Goal: Complete application form

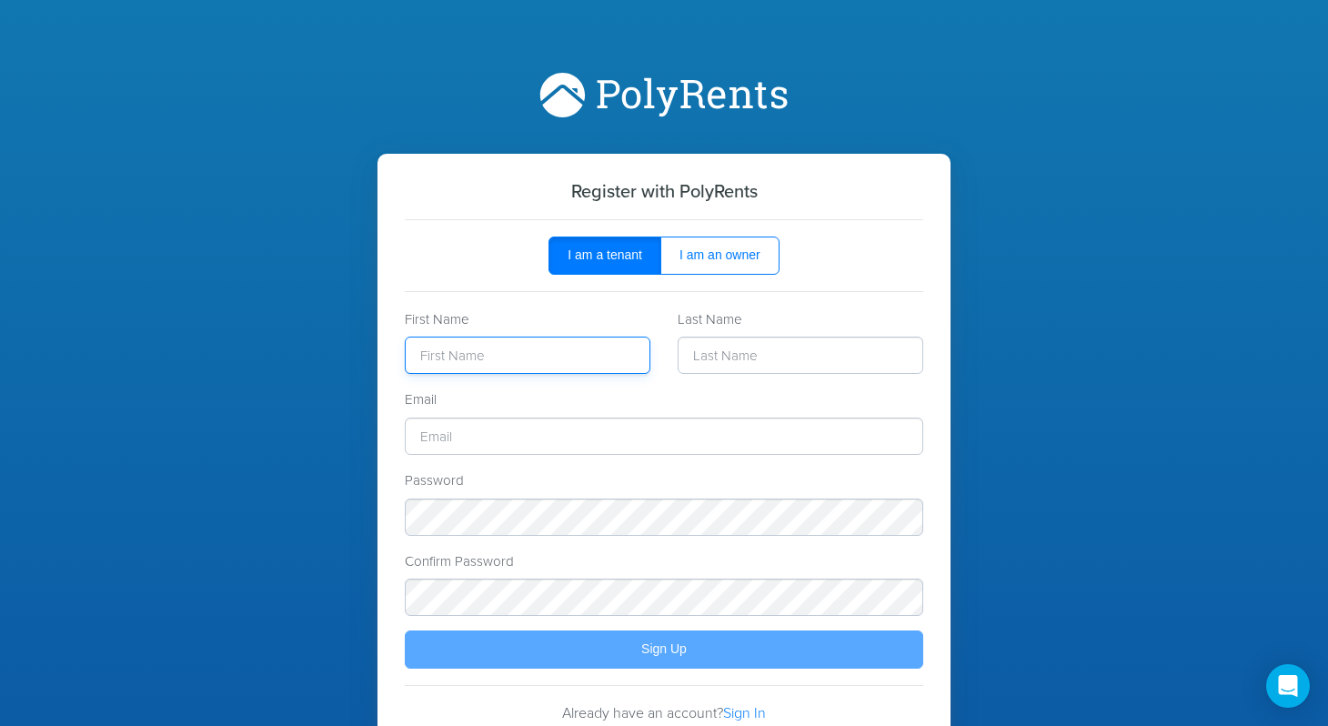
click at [594, 349] on input "text" at bounding box center [528, 354] width 246 height 37
type input "[PERSON_NAME]"
type input "[EMAIL_ADDRESS][DOMAIN_NAME]"
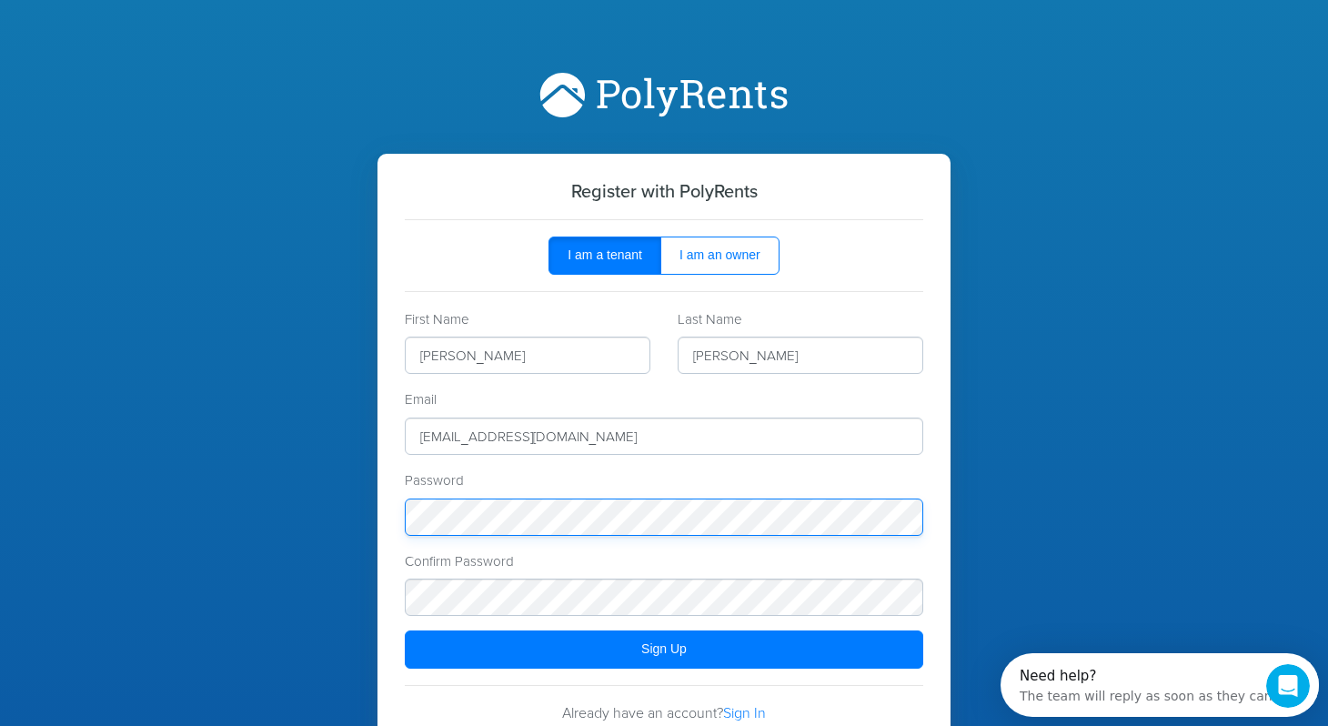
scroll to position [79, 0]
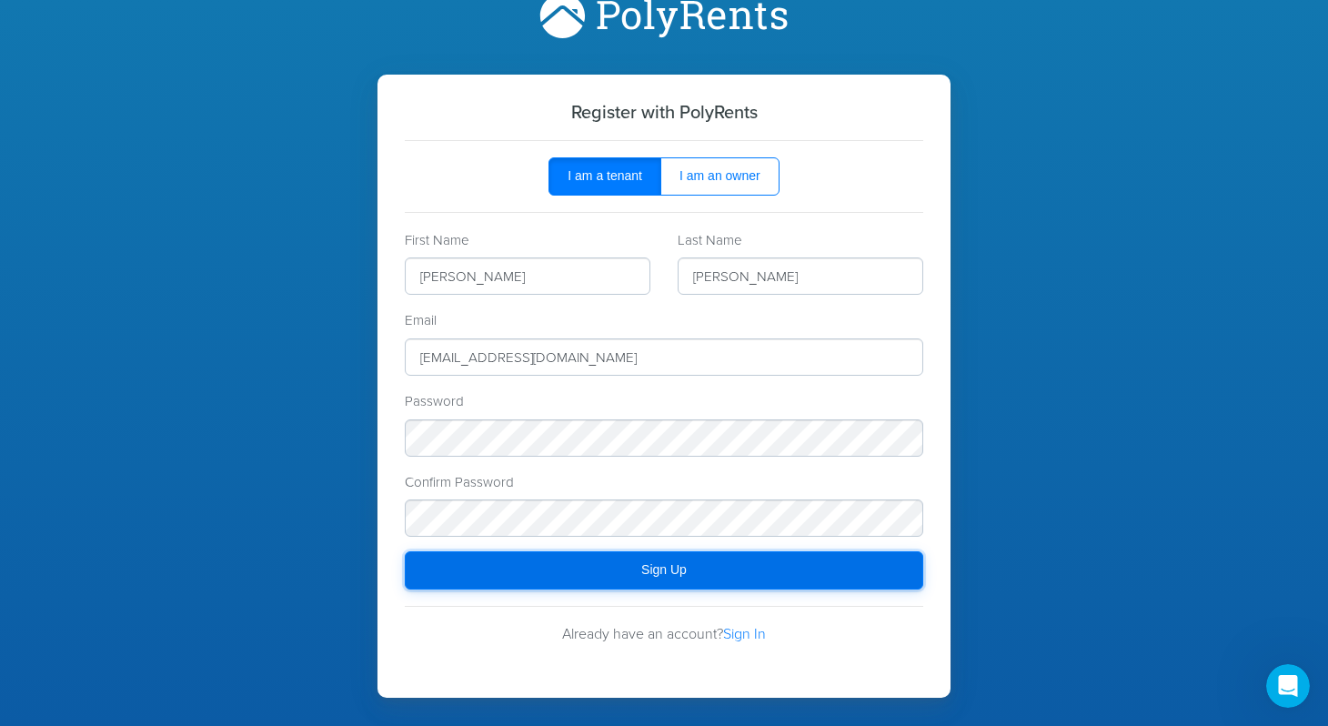
click at [483, 566] on div "Sign Up" at bounding box center [664, 570] width 480 height 14
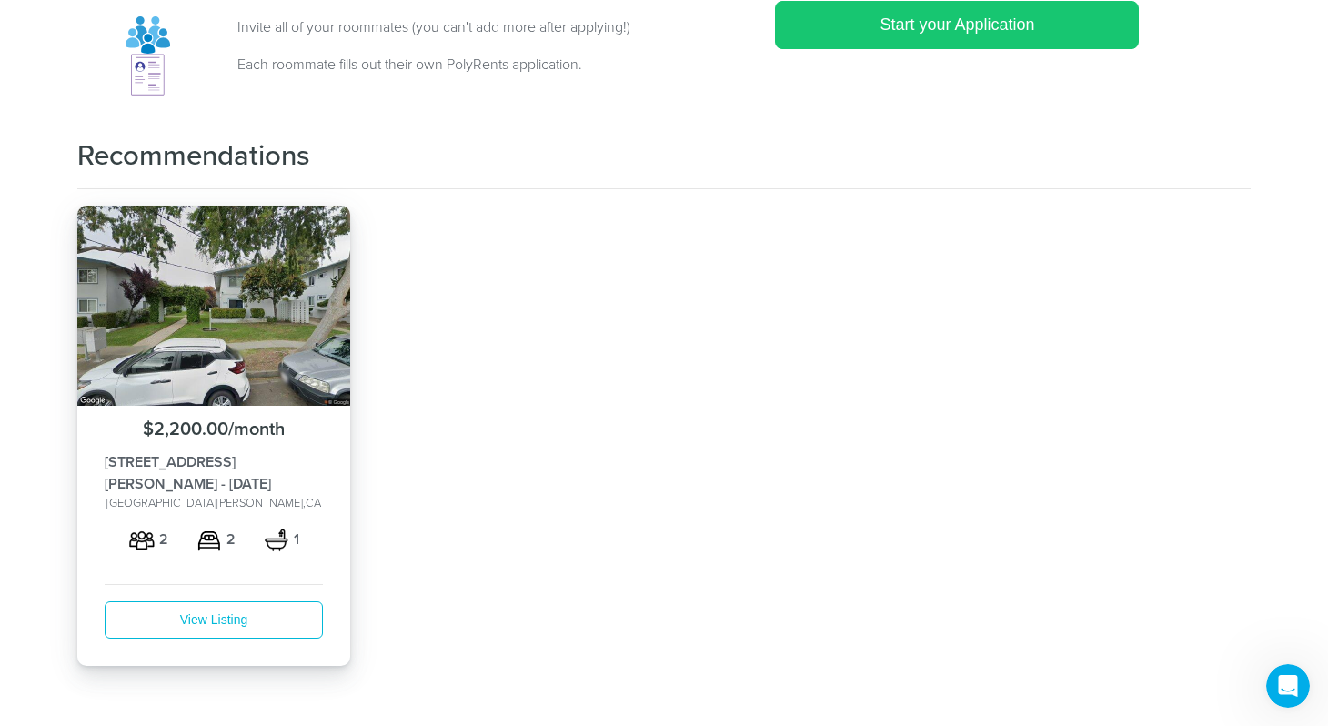
scroll to position [418, 0]
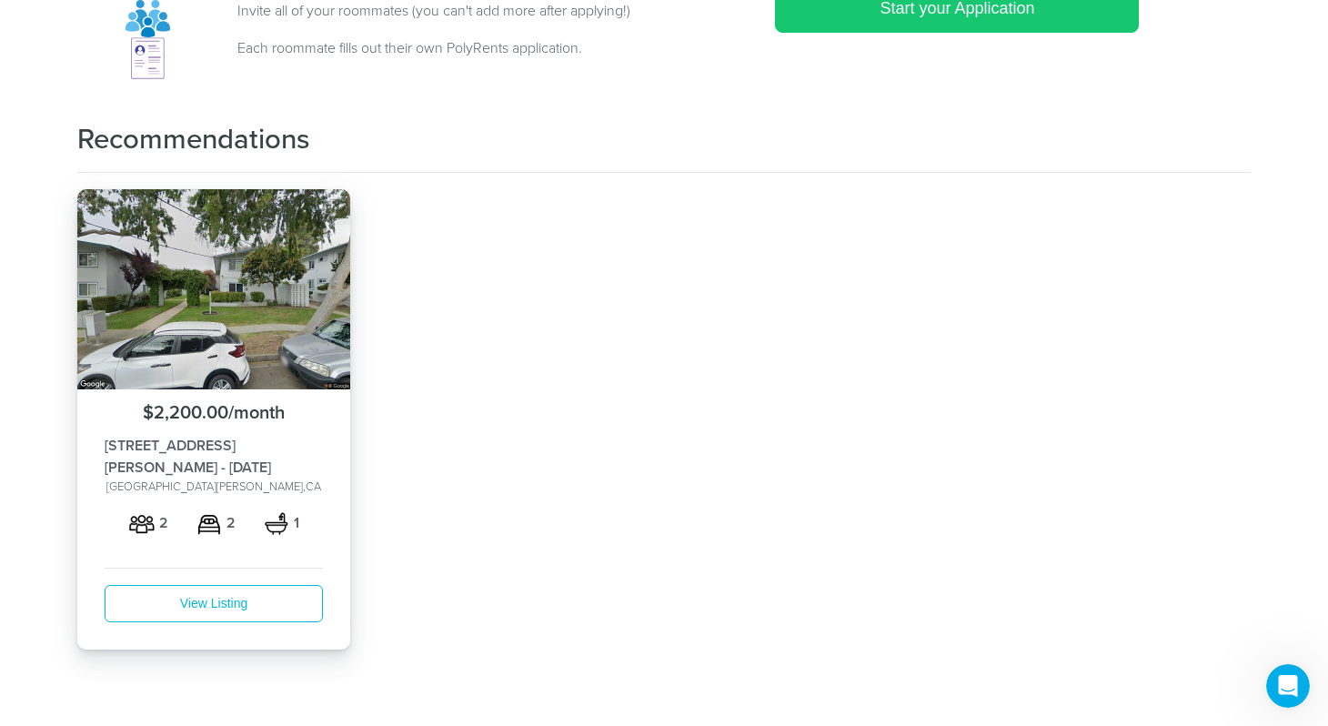
click at [222, 358] on img at bounding box center [213, 289] width 273 height 200
click at [222, 587] on link "View Listing" at bounding box center [214, 603] width 218 height 37
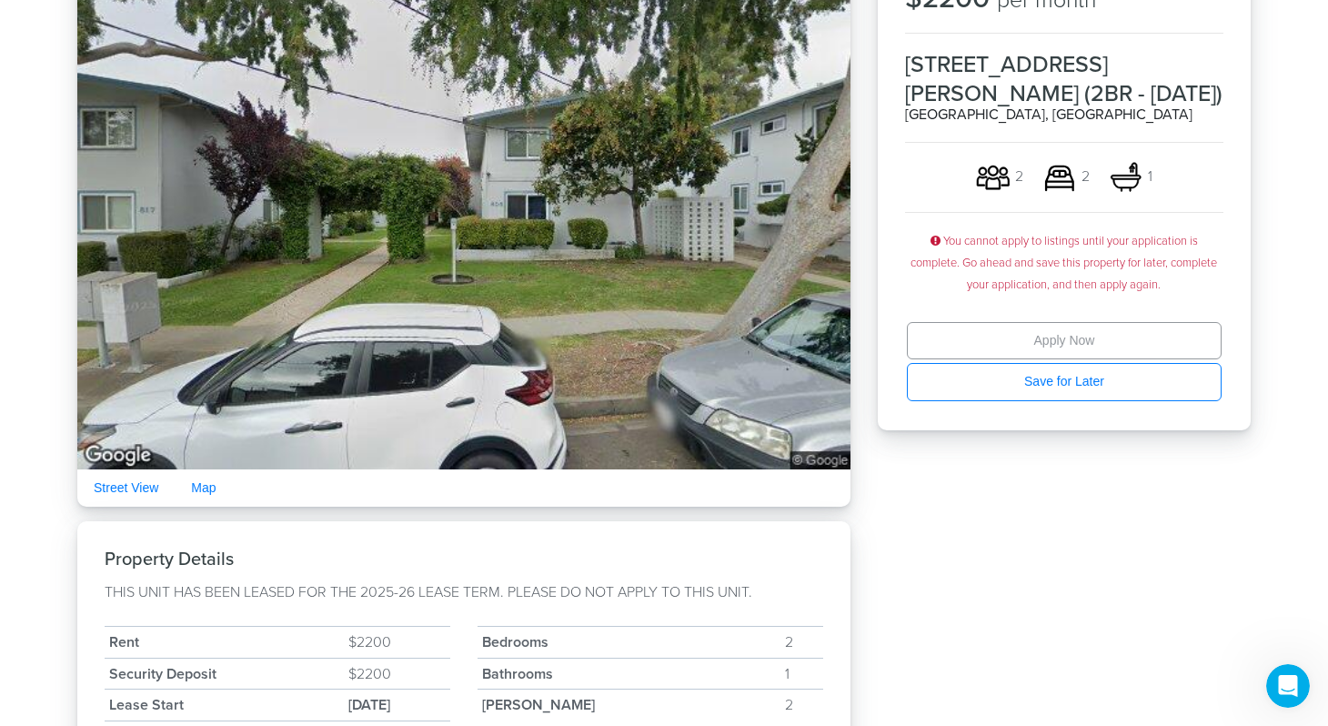
scroll to position [233, 0]
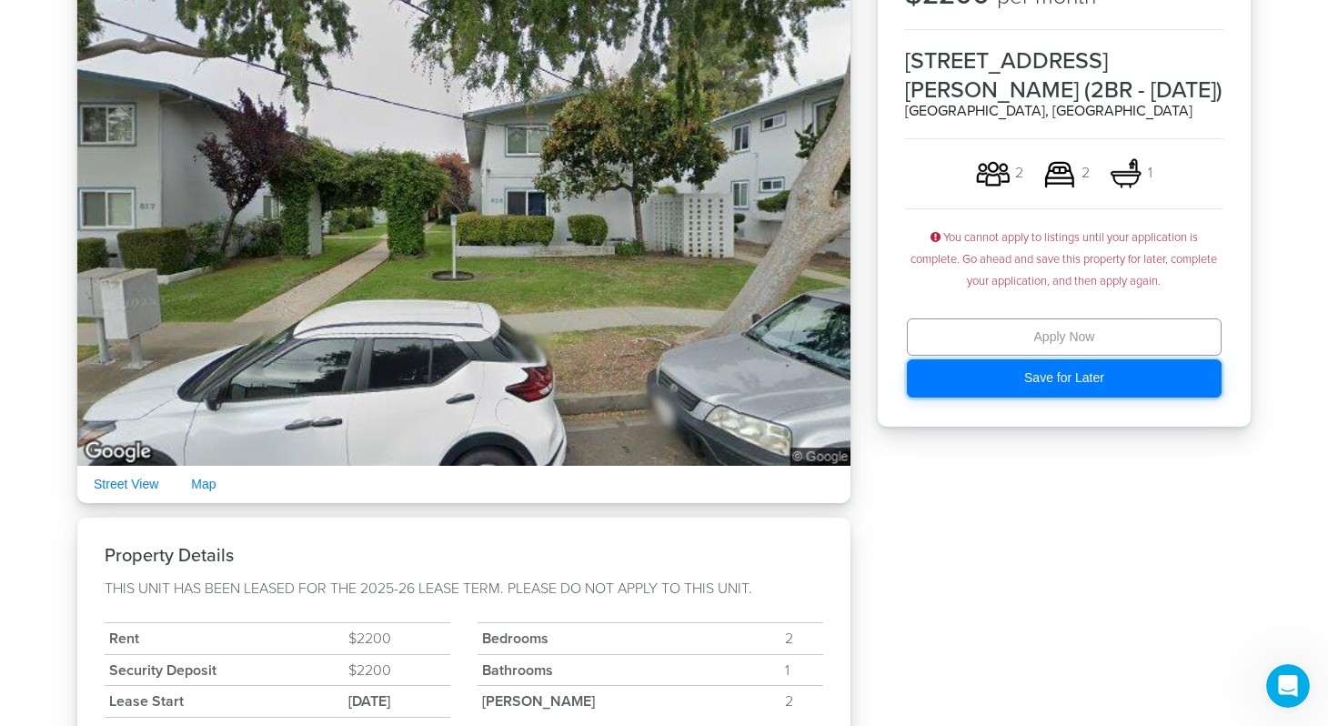
click at [1009, 371] on div "Save for Later" at bounding box center [1064, 378] width 276 height 14
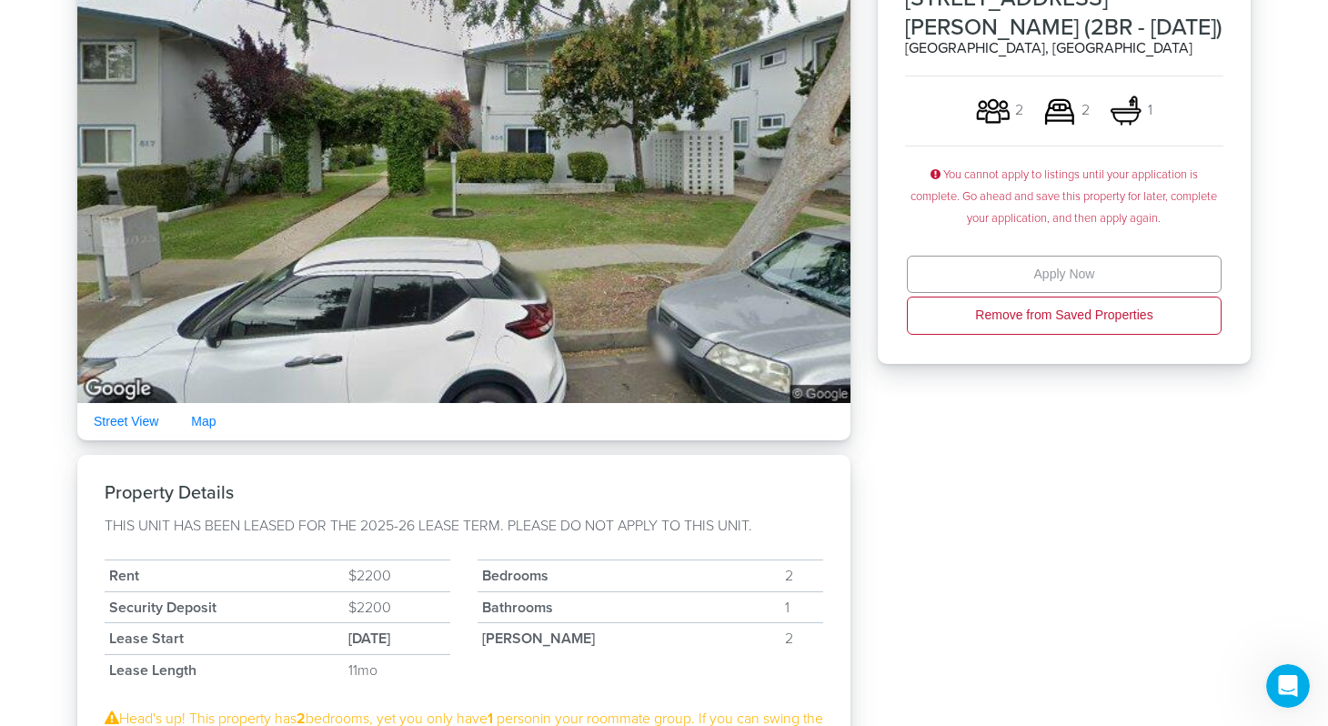
scroll to position [0, 0]
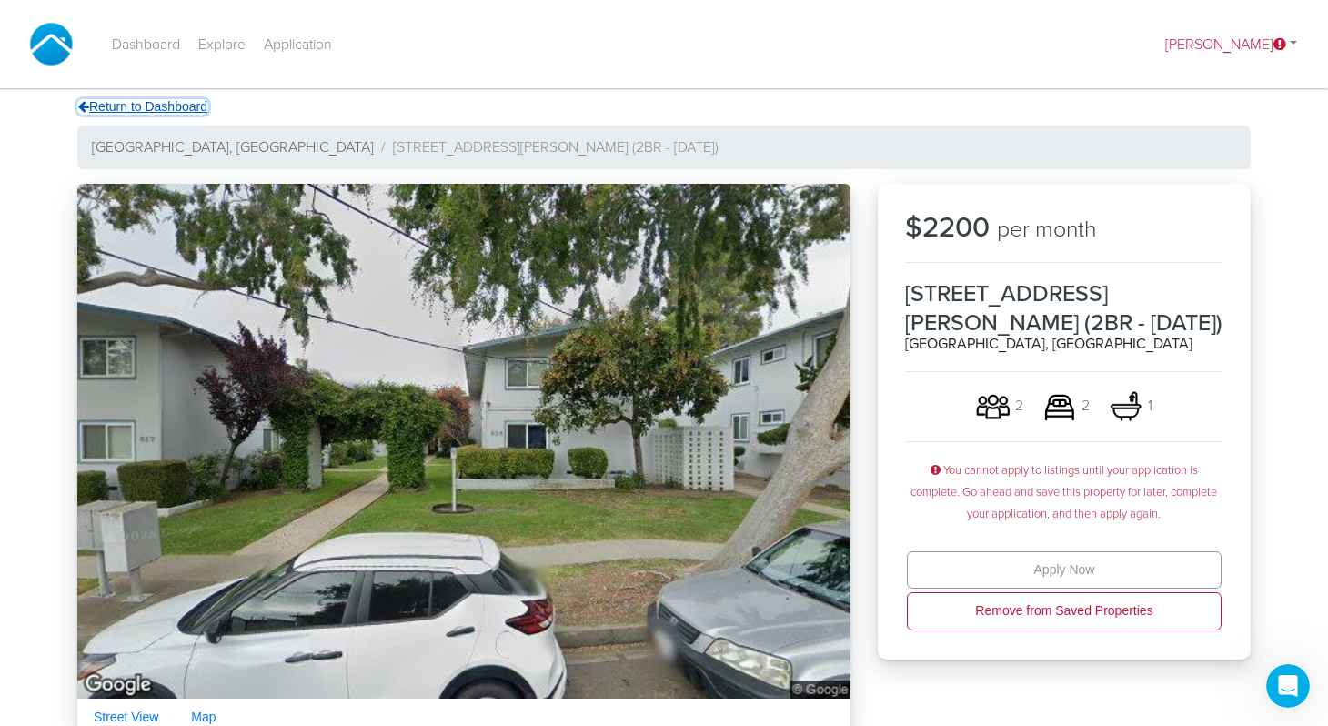
click at [82, 111] on icon at bounding box center [83, 106] width 11 height 13
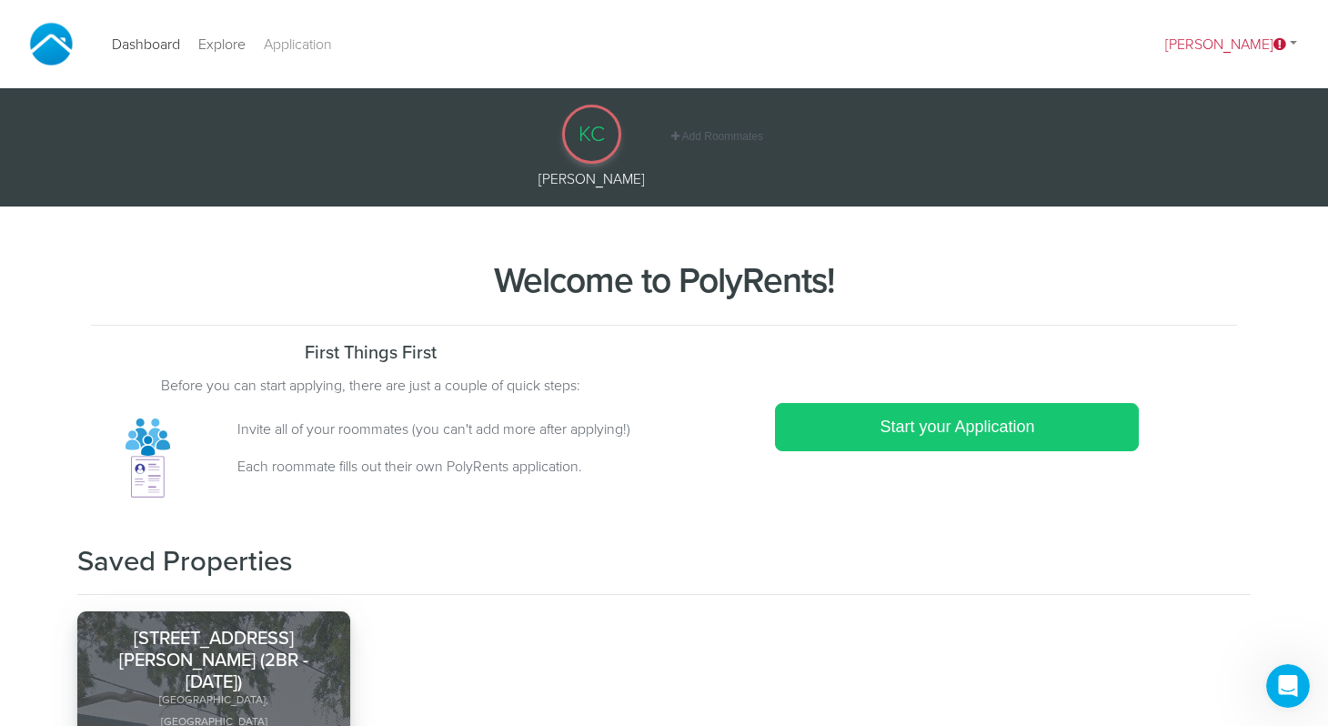
click at [230, 46] on link "Explore" at bounding box center [221, 45] width 65 height 40
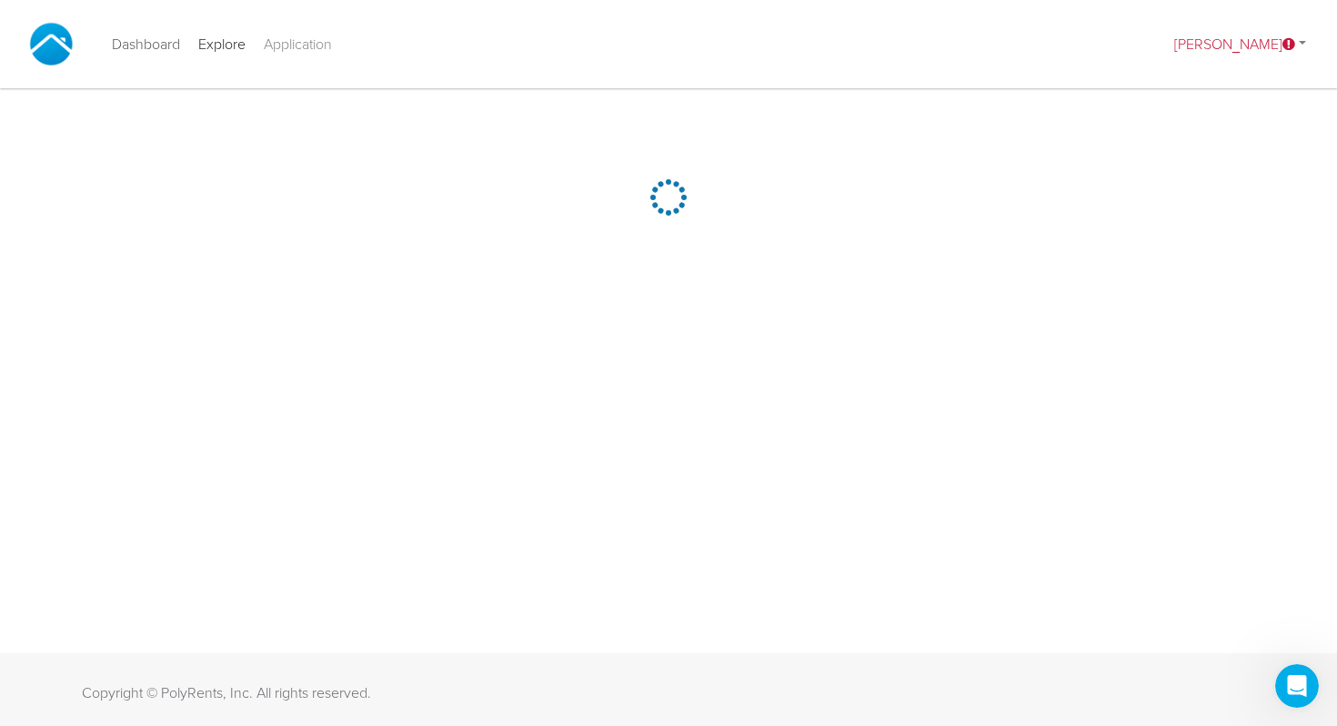
click at [109, 45] on link "Dashboard" at bounding box center [146, 45] width 86 height 40
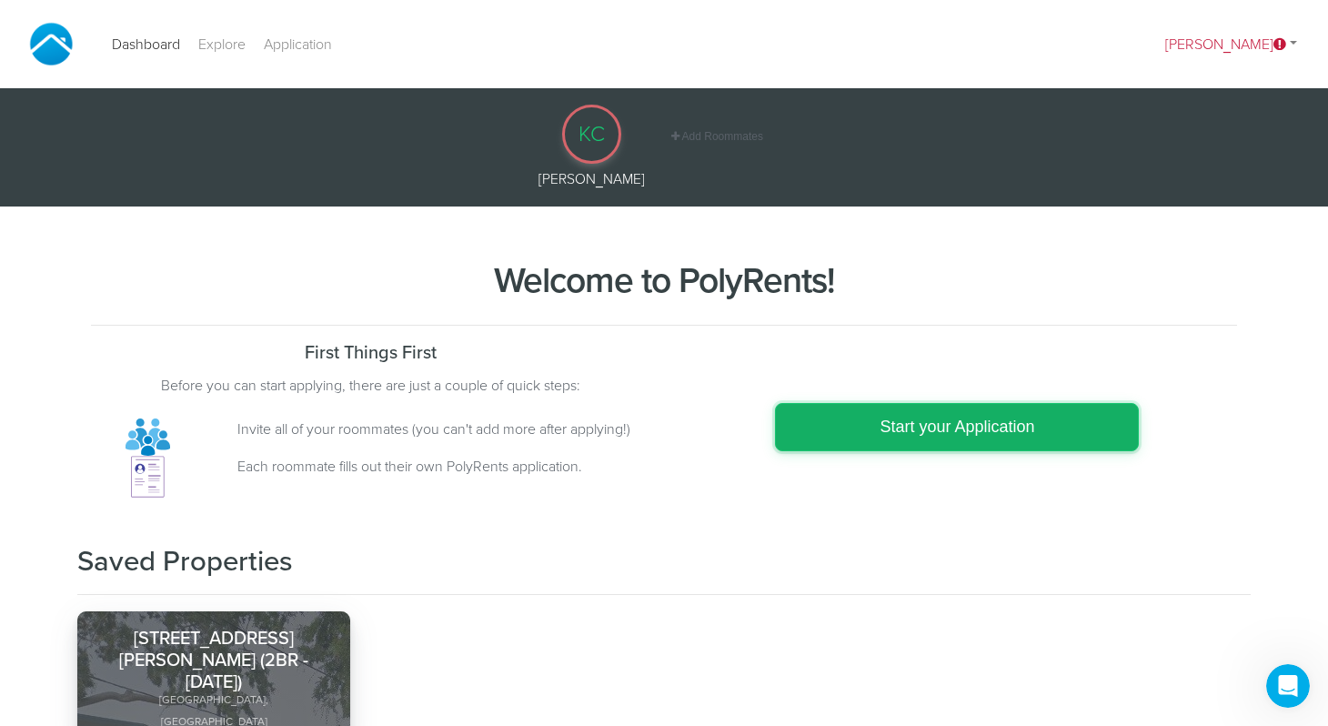
click at [861, 439] on link "Start your Application" at bounding box center [957, 427] width 364 height 48
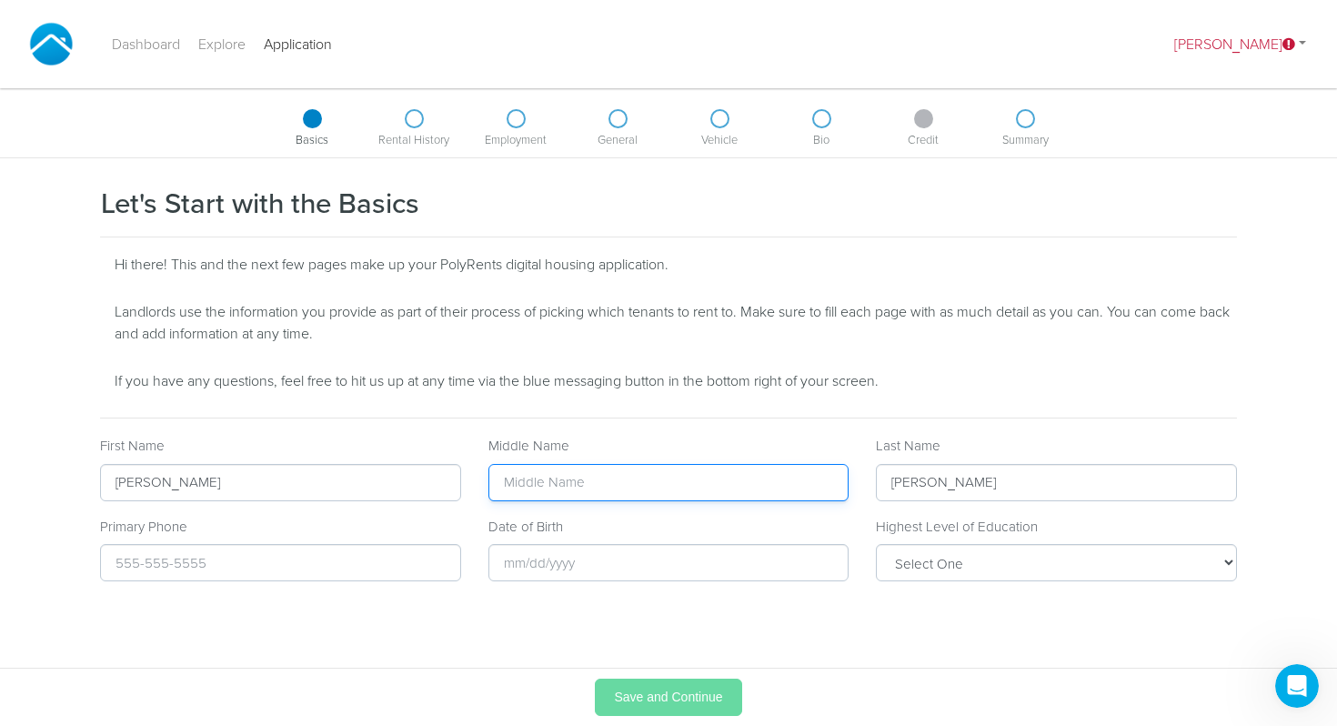
click at [776, 484] on input "text" at bounding box center [668, 482] width 361 height 37
type input "[PERSON_NAME]"
